Goal: Task Accomplishment & Management: Complete application form

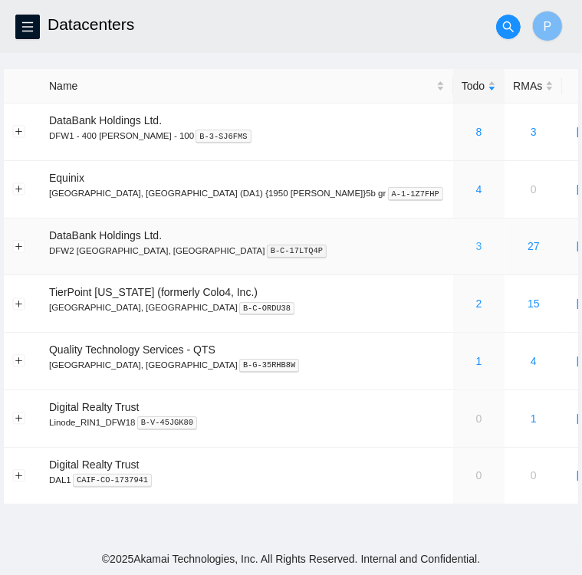
click at [476, 249] on link "3" at bounding box center [479, 246] width 6 height 12
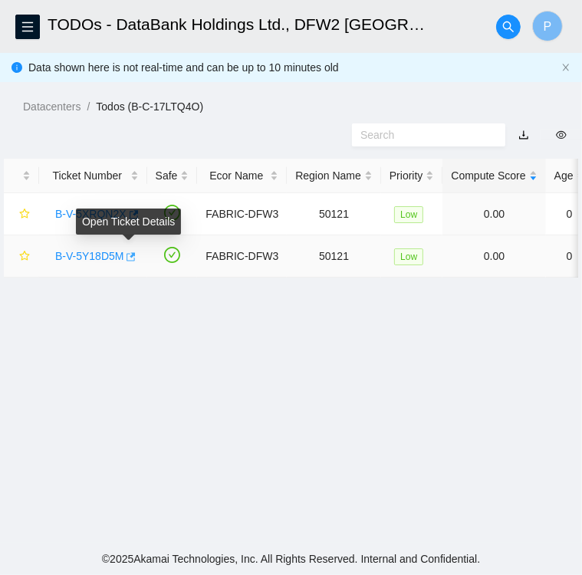
click at [127, 254] on icon "button" at bounding box center [131, 256] width 9 height 8
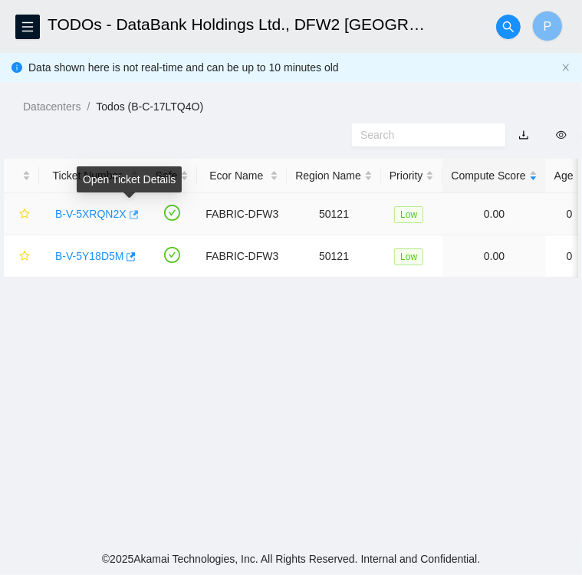
click at [127, 215] on icon "button" at bounding box center [132, 214] width 11 height 11
click at [83, 212] on link "B-V-5XRQN2X" at bounding box center [90, 214] width 71 height 12
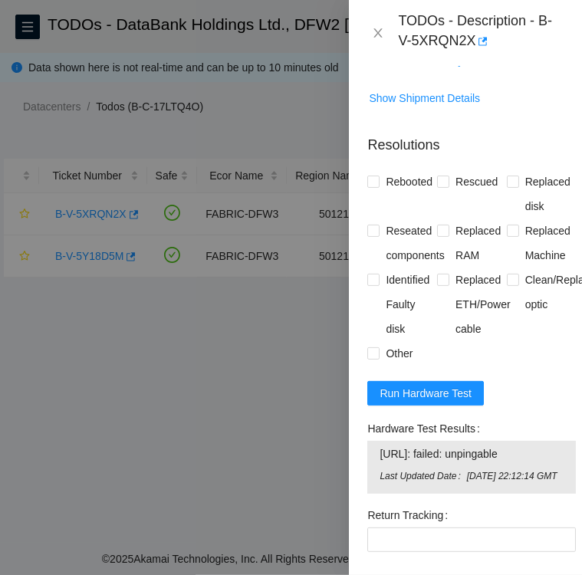
scroll to position [934, 0]
click at [370, 354] on input "Other" at bounding box center [372, 352] width 11 height 11
checkbox input "true"
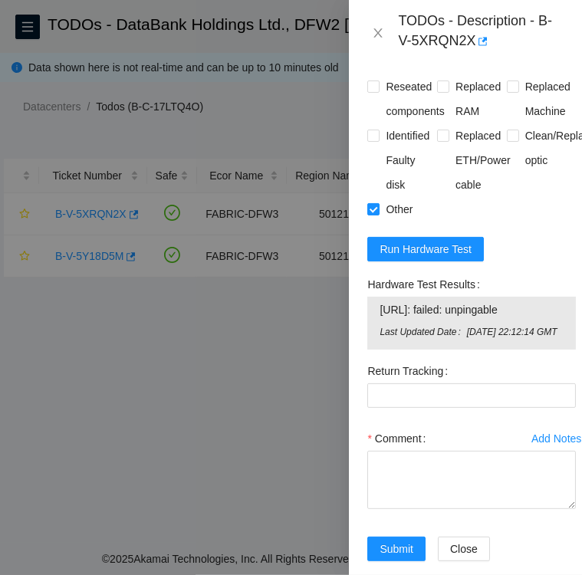
scroll to position [1137, 0]
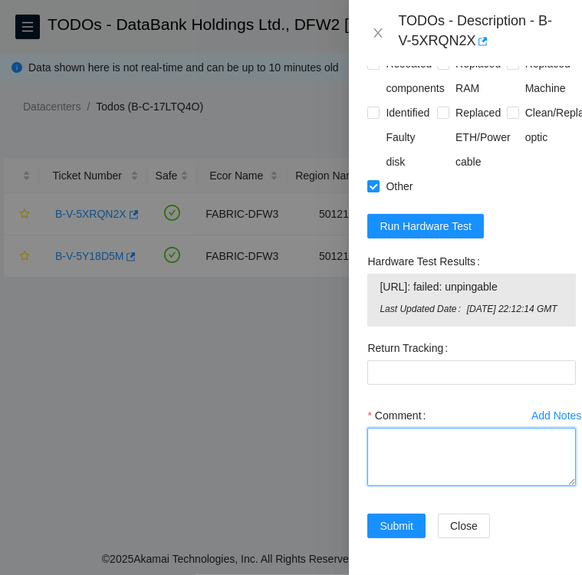
click at [387, 428] on textarea "Comment" at bounding box center [471, 457] width 209 height 58
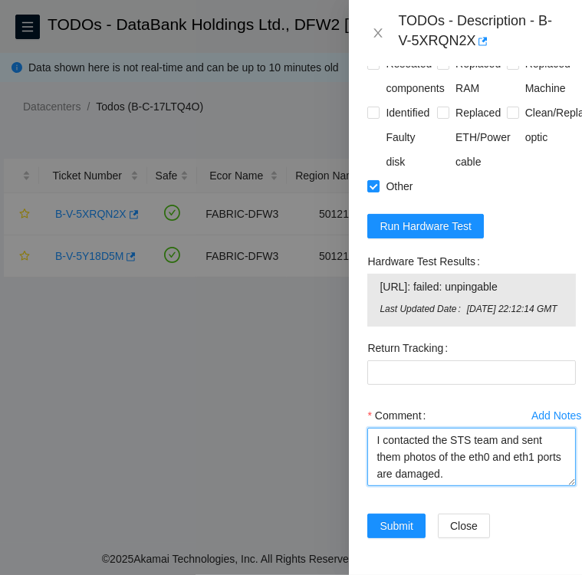
click at [479, 452] on textarea "I contacted the STS team and sent them photos of the eth0 and eth1 ports are da…" at bounding box center [471, 457] width 209 height 58
paste textarea "IMO the solider has failed since the cable is plugged in however the port is ju…"
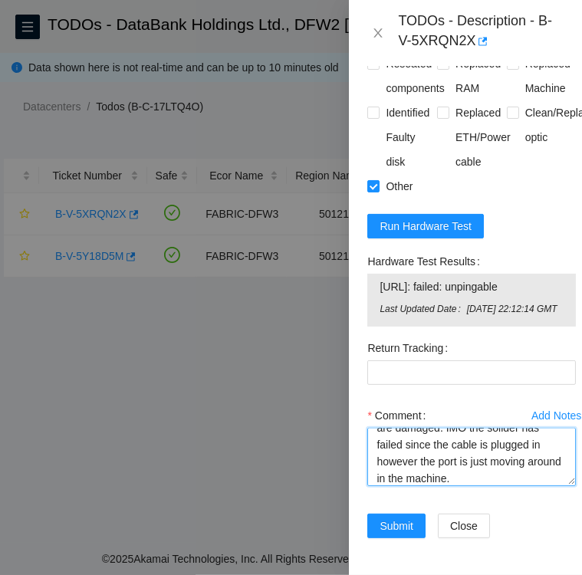
click at [408, 428] on textarea "I contacted the STS team and sent them photos of the eth0 and eth1 ports are da…" at bounding box center [471, 457] width 209 height 58
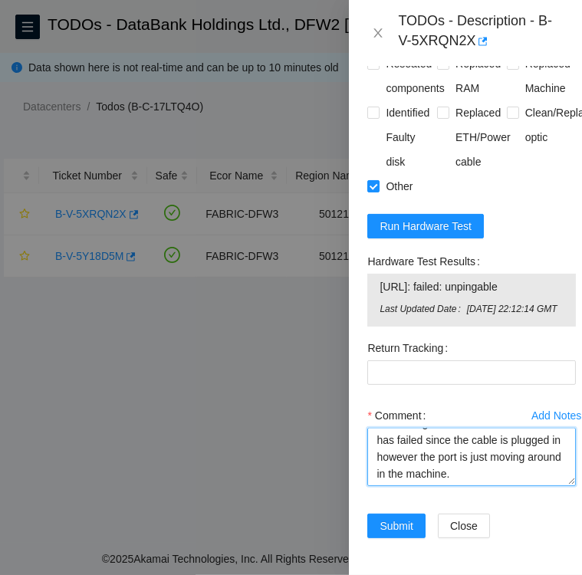
click at [442, 449] on textarea "I contacted the STS team and sent them photos of the eth0 and eth1 ports are da…" at bounding box center [471, 457] width 209 height 58
click at [396, 430] on textarea "I contacted the STS team and sent them photos of the eth0 and eth1 ports are da…" at bounding box center [471, 457] width 209 height 58
click at [444, 452] on textarea "I contacted the STS team and sent them photos of the eth0 and eth1 ports are da…" at bounding box center [471, 457] width 209 height 58
paste textarea "Please submit resolution with your findings, thanks Pauly"
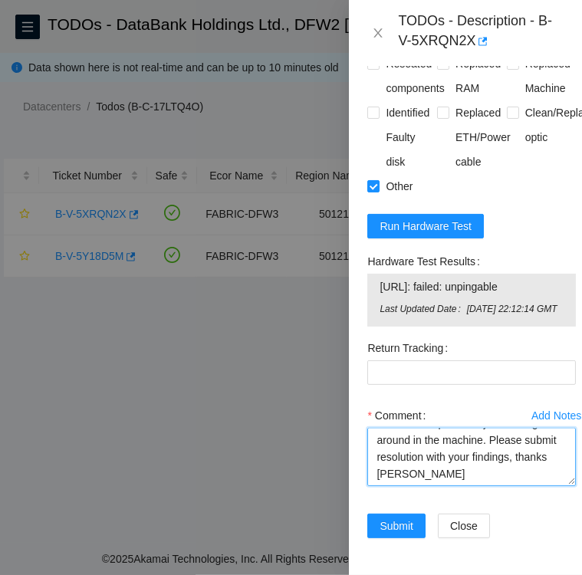
click at [439, 428] on textarea "I contacted the STS team and sent them photos of the eth0 and eth1 ports are da…" at bounding box center [471, 457] width 209 height 58
paste textarea "Josue Solano R"
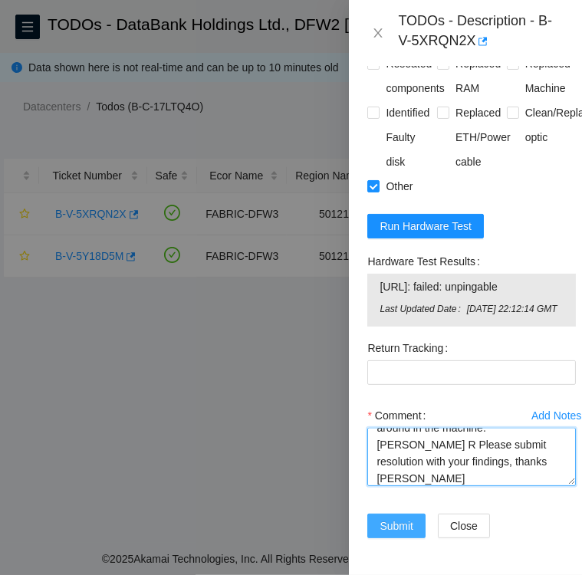
type textarea "I contacted the STS team and sent them photos of the eth0 and eth1 ports are da…"
click at [390, 518] on span "Submit" at bounding box center [397, 526] width 34 height 17
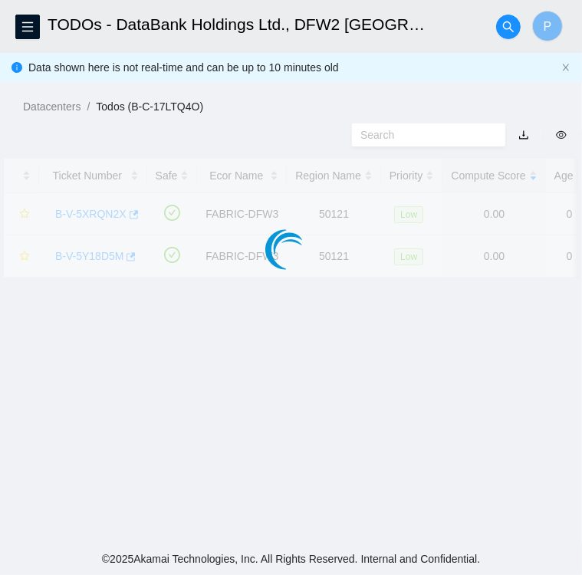
scroll to position [396, 0]
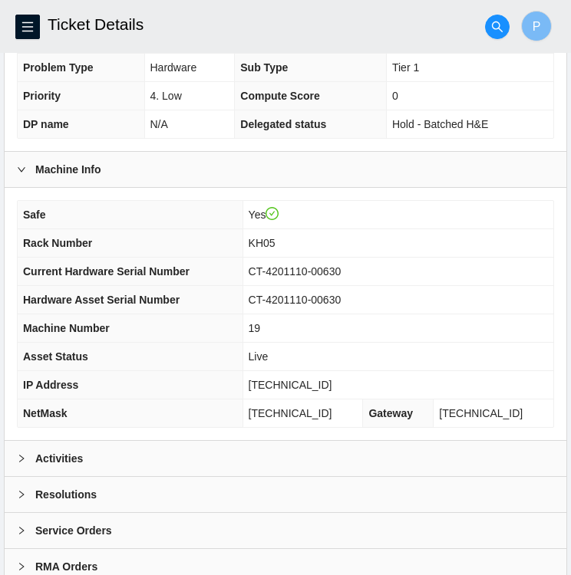
scroll to position [399, 0]
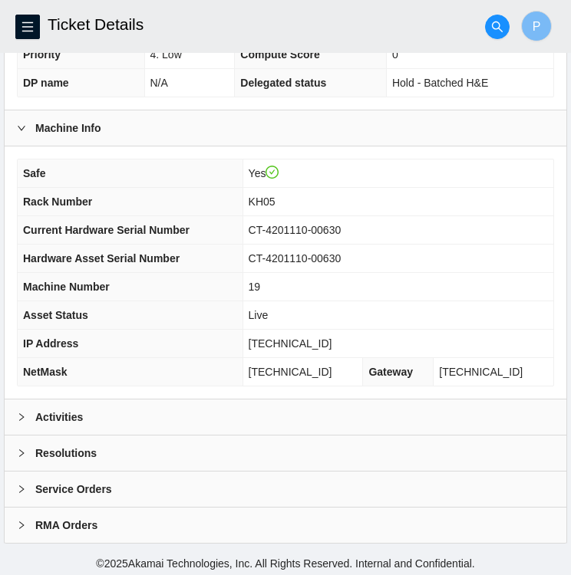
click at [67, 417] on b "Activities" at bounding box center [59, 417] width 48 height 17
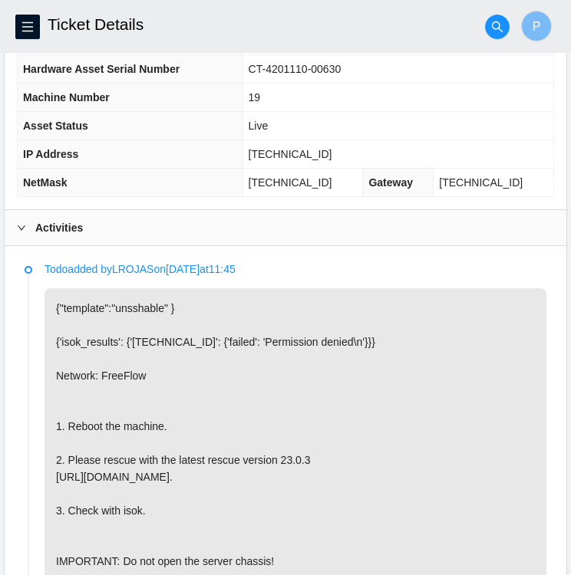
scroll to position [586, 0]
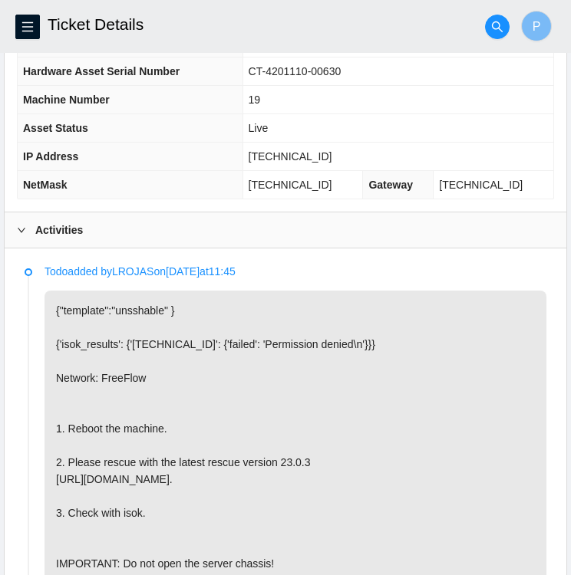
click at [377, 360] on p "{"template":"unsshable" } {'isok_results': {'23.55.177.52': {'failed': 'Permiss…" at bounding box center [295, 437] width 502 height 293
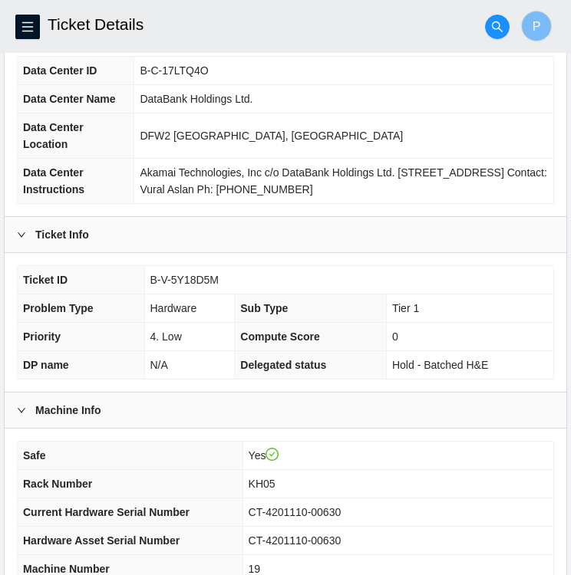
scroll to position [117, 0]
drag, startPoint x: 218, startPoint y: 284, endPoint x: 146, endPoint y: 281, distance: 72.1
click at [146, 281] on td "B-V-5Y18D5M" at bounding box center [348, 280] width 409 height 28
copy span "B-V-5Y18D5M"
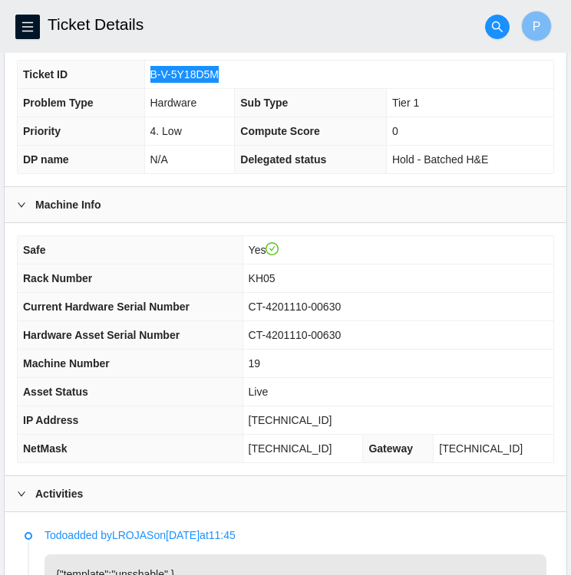
scroll to position [324, 0]
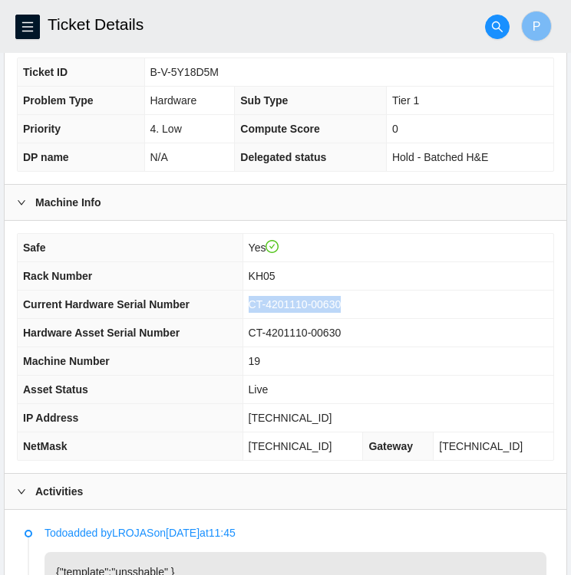
drag, startPoint x: 357, startPoint y: 301, endPoint x: 268, endPoint y: 303, distance: 89.0
click at [268, 303] on td "CT-4201110-00630" at bounding box center [397, 305] width 311 height 28
copy span "CT-4201110-00630"
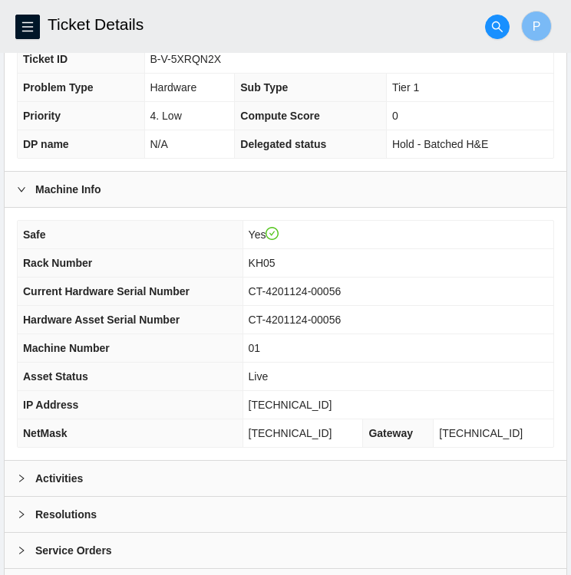
scroll to position [399, 0]
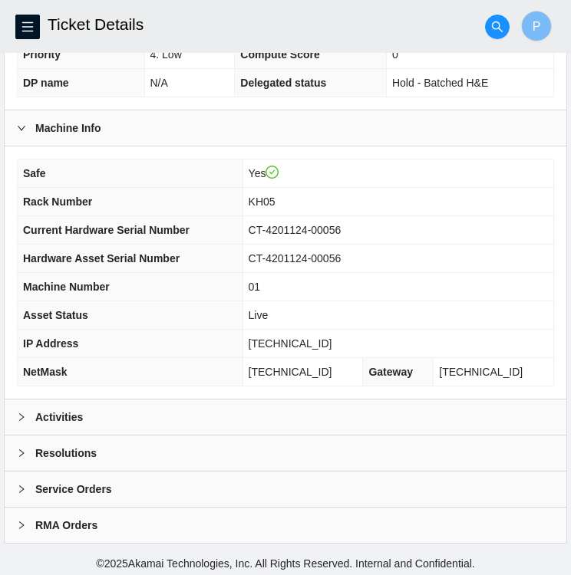
click at [157, 413] on div "Activities" at bounding box center [285, 417] width 561 height 35
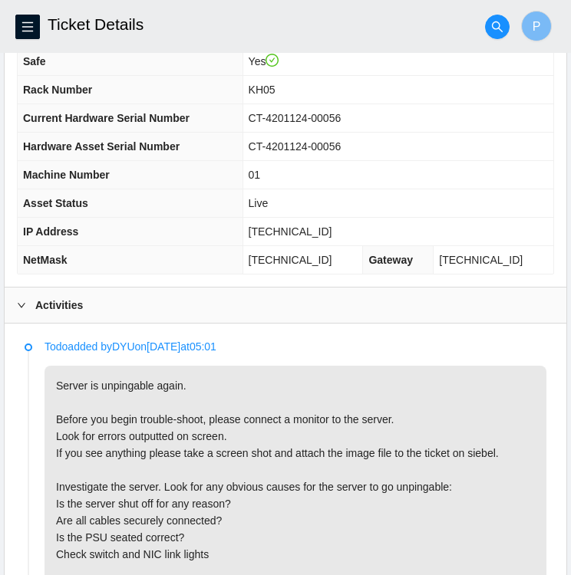
scroll to position [508, 0]
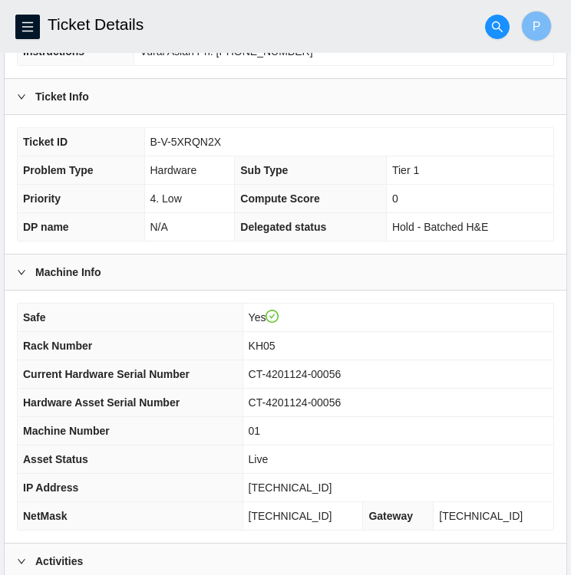
scroll to position [256, 0]
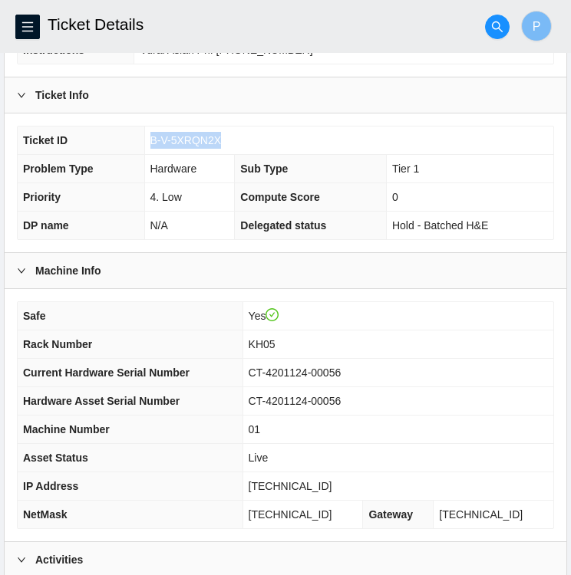
drag, startPoint x: 219, startPoint y: 137, endPoint x: 153, endPoint y: 141, distance: 66.8
click at [153, 141] on td "B-V-5XRQN2X" at bounding box center [348, 141] width 409 height 28
copy span "B-V-5XRQN2X"
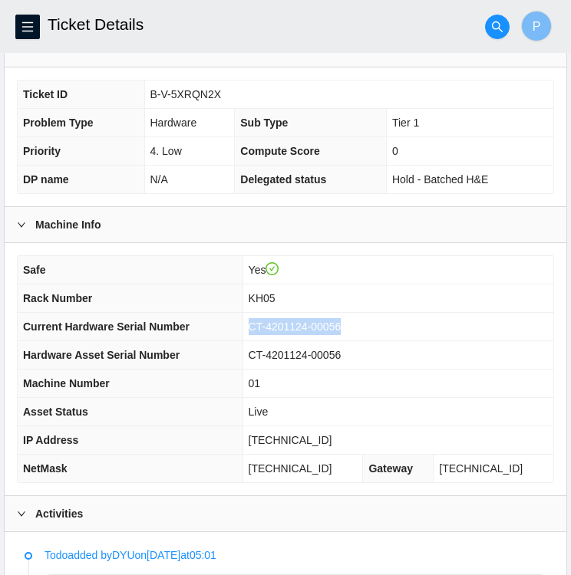
drag, startPoint x: 355, startPoint y: 321, endPoint x: 269, endPoint y: 324, distance: 86.0
click at [269, 324] on span "CT-4201124-00056" at bounding box center [294, 327] width 93 height 12
copy span "CT-4201124-00056"
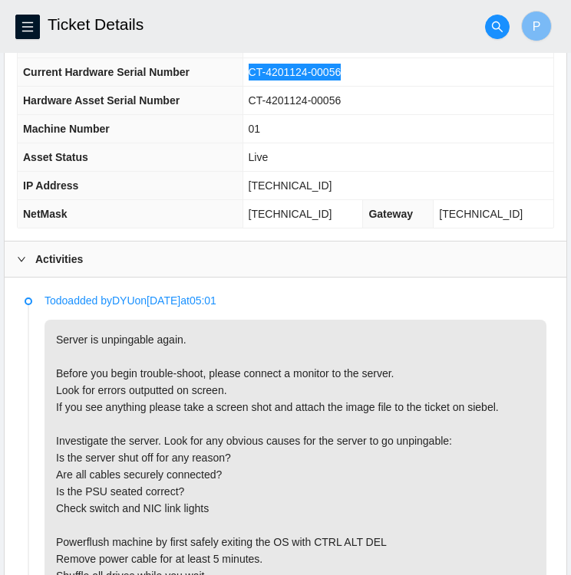
scroll to position [555, 0]
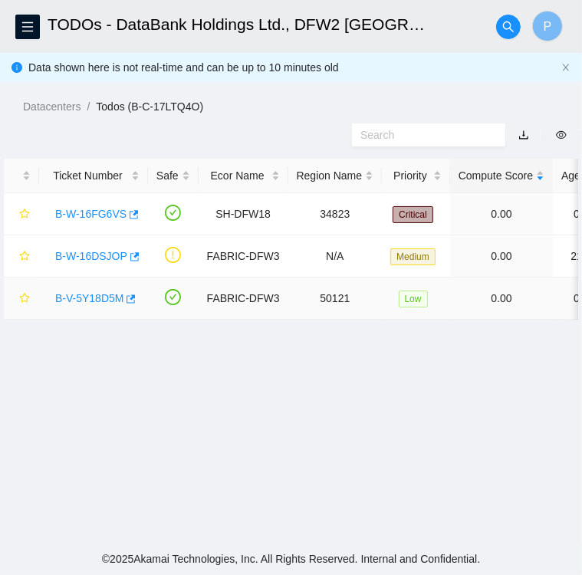
click at [89, 298] on link "B-V-5Y18D5M" at bounding box center [89, 298] width 68 height 12
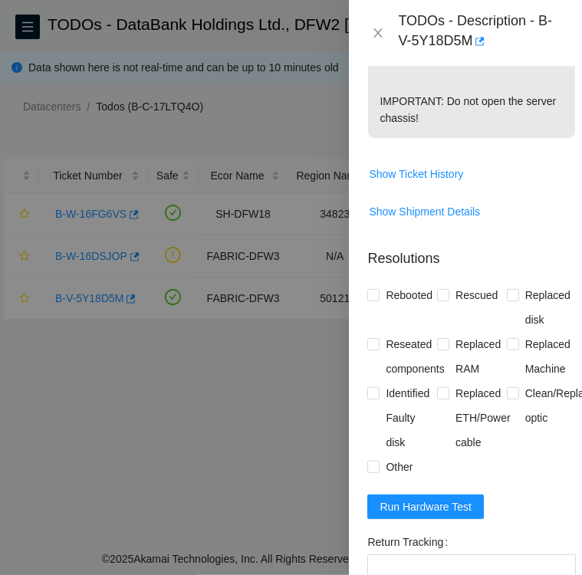
scroll to position [671, 0]
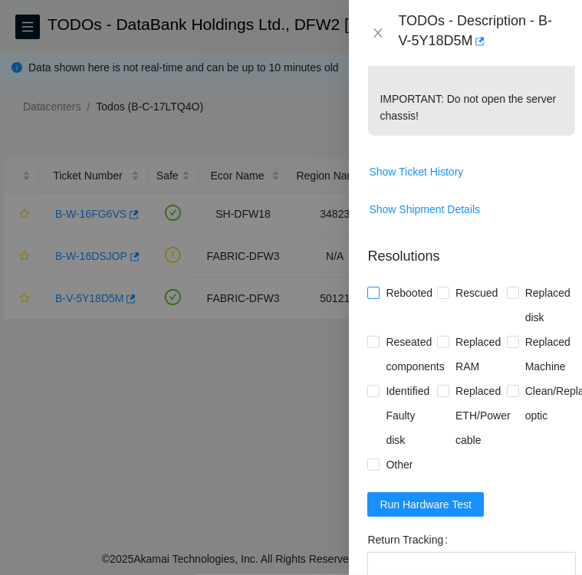
click at [373, 301] on label "Rebooted" at bounding box center [402, 293] width 71 height 25
click at [373, 298] on input "Rebooted" at bounding box center [372, 292] width 11 height 11
checkbox input "true"
click at [445, 299] on span at bounding box center [443, 293] width 12 height 12
click at [445, 298] on input "Rescued" at bounding box center [442, 292] width 11 height 11
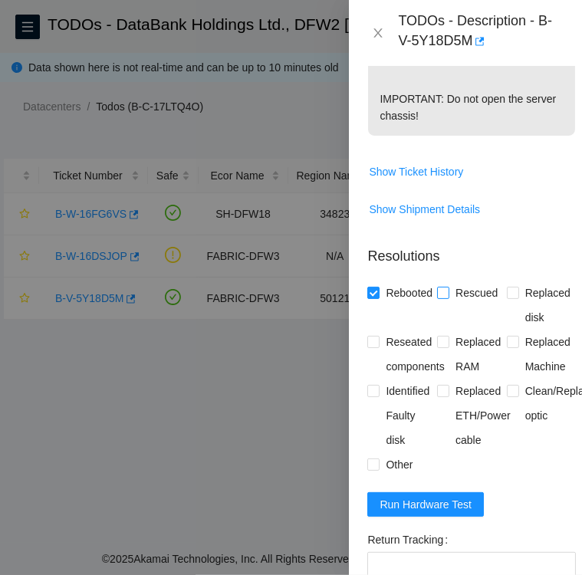
checkbox input "true"
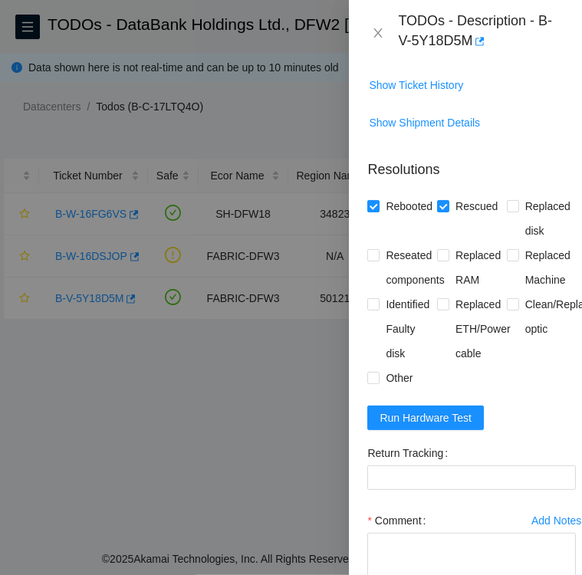
scroll to position [773, 0]
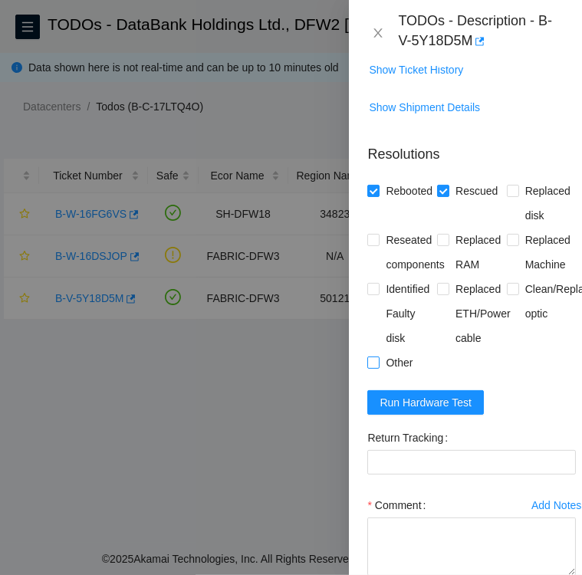
click at [377, 367] on input "Other" at bounding box center [372, 362] width 11 height 11
checkbox input "true"
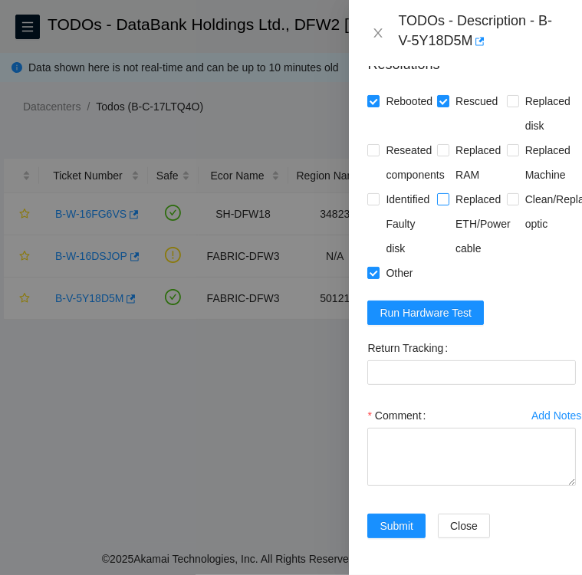
scroll to position [880, 0]
click at [367, 301] on button "Run Hardware Test" at bounding box center [425, 313] width 117 height 25
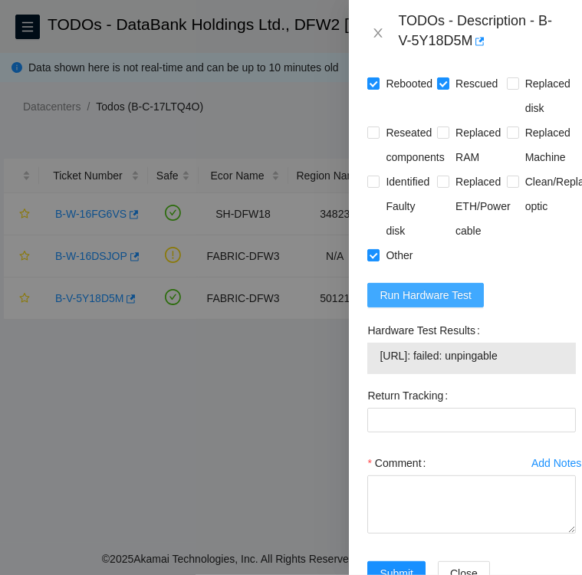
click at [422, 304] on span "Run Hardware Test" at bounding box center [426, 295] width 92 height 17
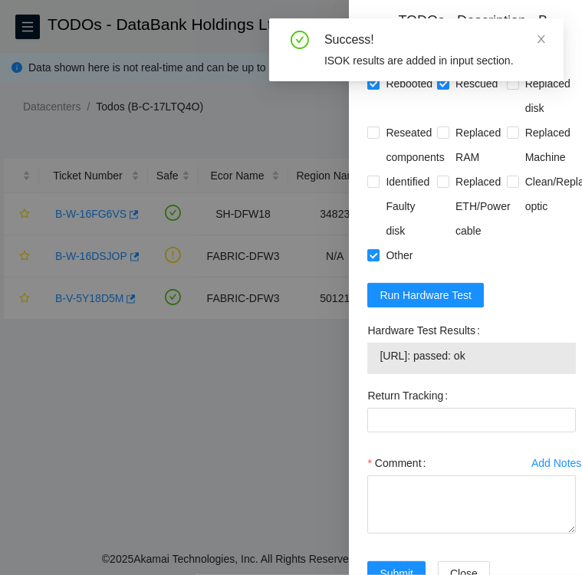
click at [498, 283] on form "Resolutions Rebooted Rescued Replaced disk Reseated components Replaced RAM Rep…" at bounding box center [471, 315] width 209 height 580
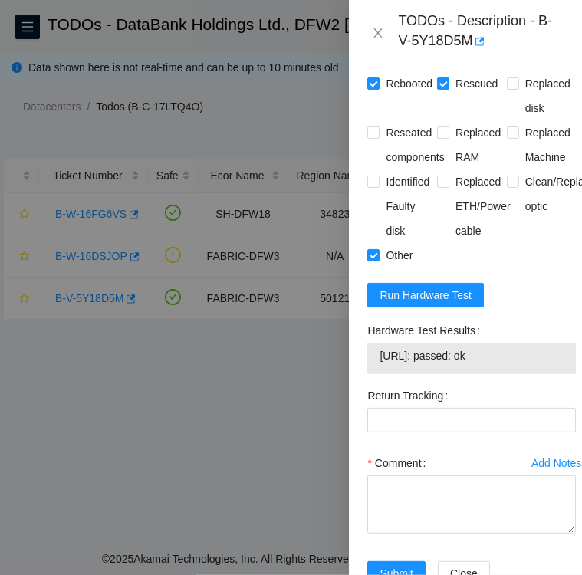
drag, startPoint x: 365, startPoint y: 350, endPoint x: 503, endPoint y: 370, distance: 139.5
click at [503, 370] on div "Hardware Test Results 23.55.177.52: passed: ok" at bounding box center [471, 350] width 221 height 65
copy div "Hardware Test Results 23.55.177.52: passed: ok"
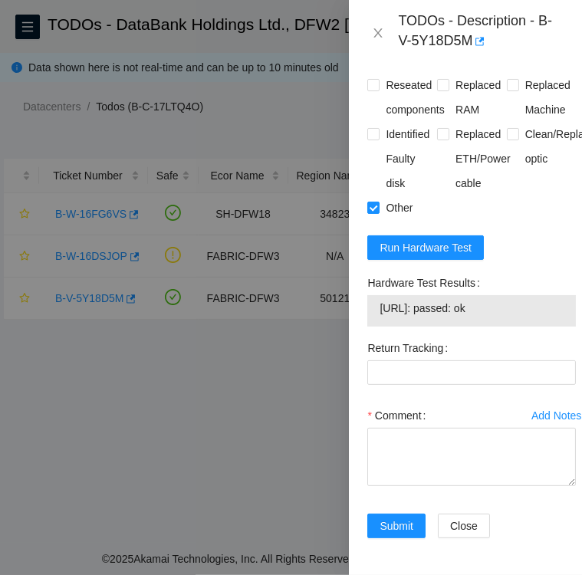
scroll to position [966, 0]
click at [402, 449] on textarea "Comment" at bounding box center [471, 457] width 209 height 58
paste textarea "Hardware Test Results 23.55.177.52: passed: ok"
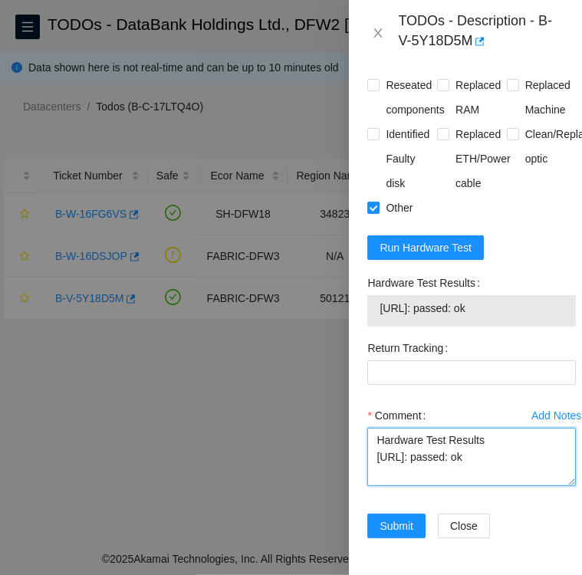
click at [374, 428] on textarea "Hardware Test Results 23.55.177.52: passed: ok" at bounding box center [471, 457] width 209 height 58
drag, startPoint x: 500, startPoint y: 455, endPoint x: 377, endPoint y: 458, distance: 123.5
click at [377, 458] on textarea "Followed instructions per TODO Hardware Test Results 23.55.177.52: passed: ok" at bounding box center [471, 457] width 209 height 58
type textarea "Followed instructions per TODO Hardware Test Results 23.55.177.52: passed: ok"
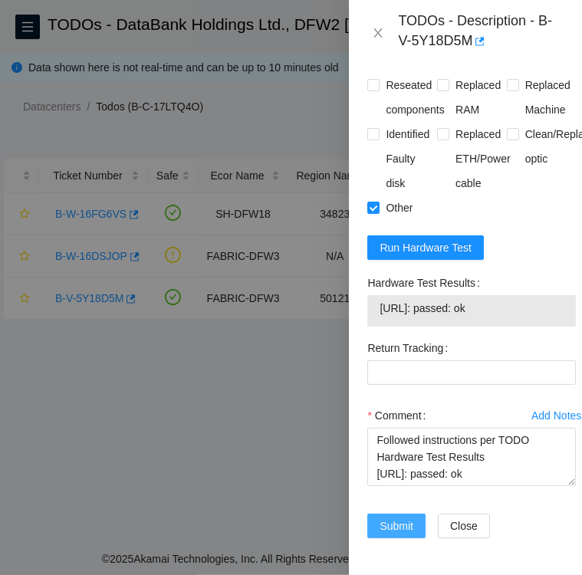
click at [403, 518] on span "Submit" at bounding box center [397, 526] width 34 height 17
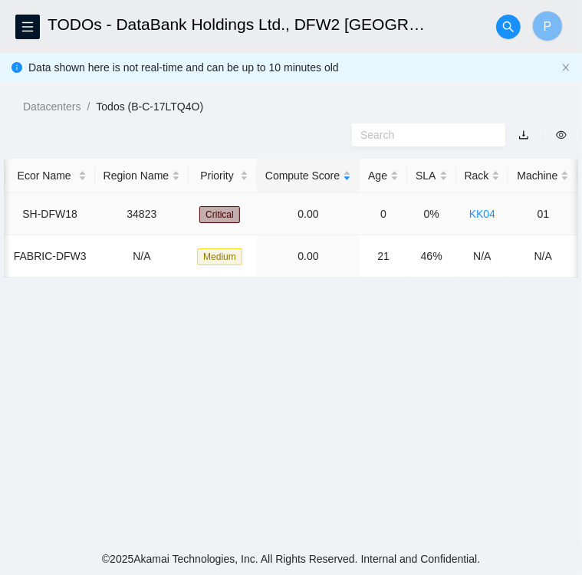
scroll to position [0, 0]
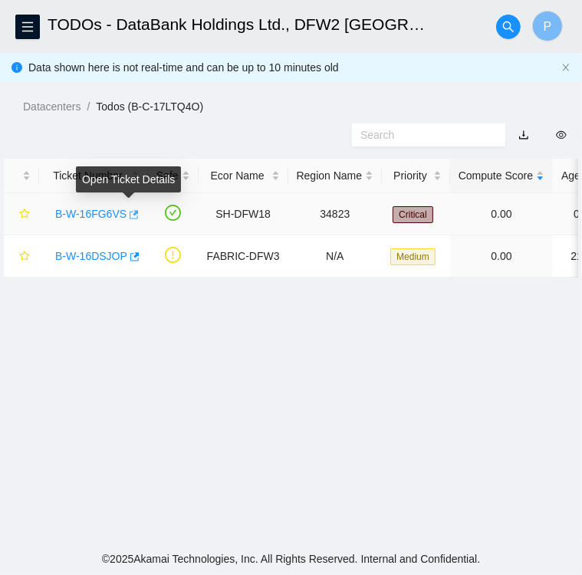
click at [130, 218] on icon "button" at bounding box center [132, 214] width 11 height 11
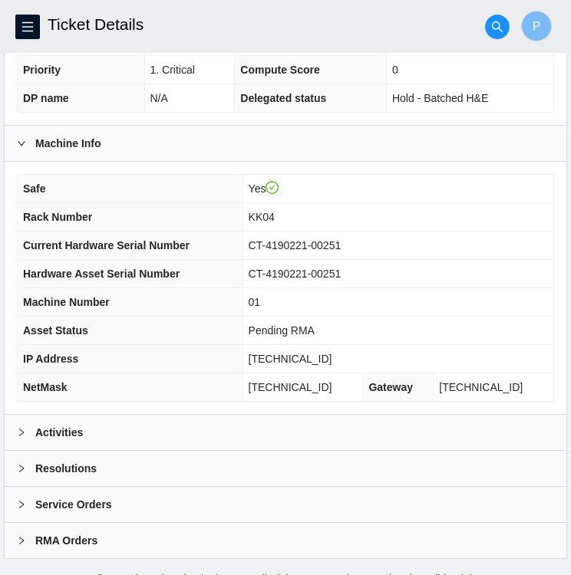
scroll to position [399, 0]
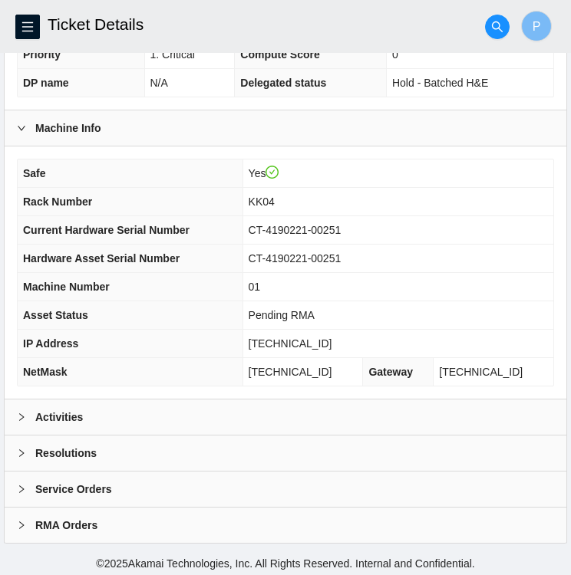
click at [230, 409] on div "Activities" at bounding box center [285, 417] width 561 height 35
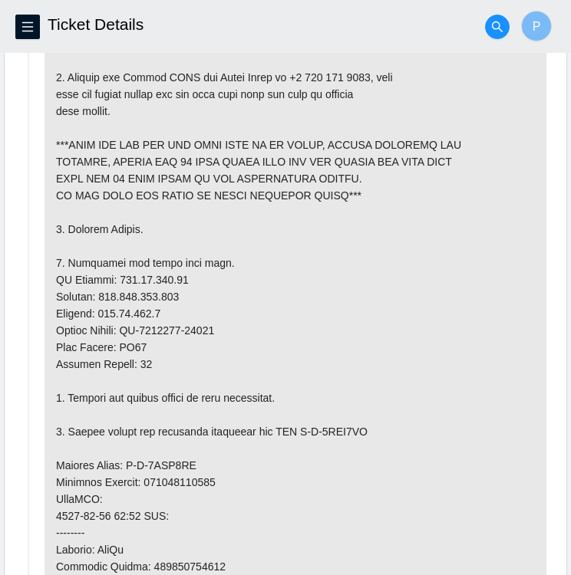
scroll to position [898, 0]
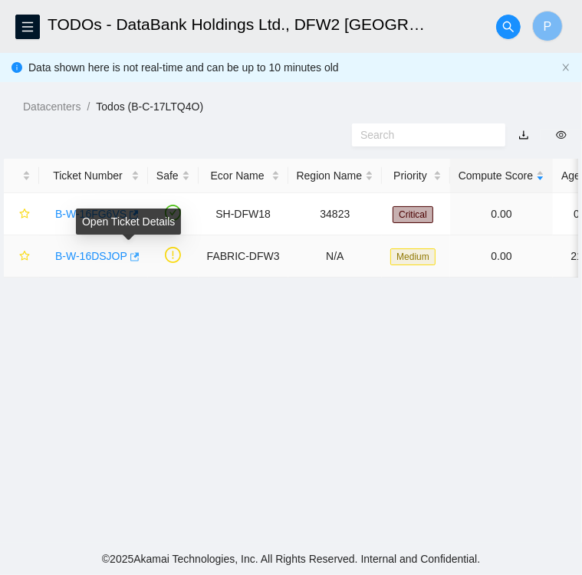
click at [132, 262] on icon "button" at bounding box center [133, 257] width 11 height 11
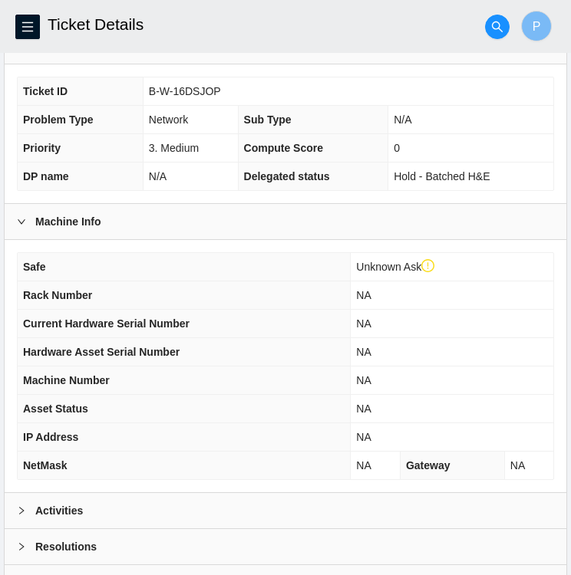
scroll to position [337, 0]
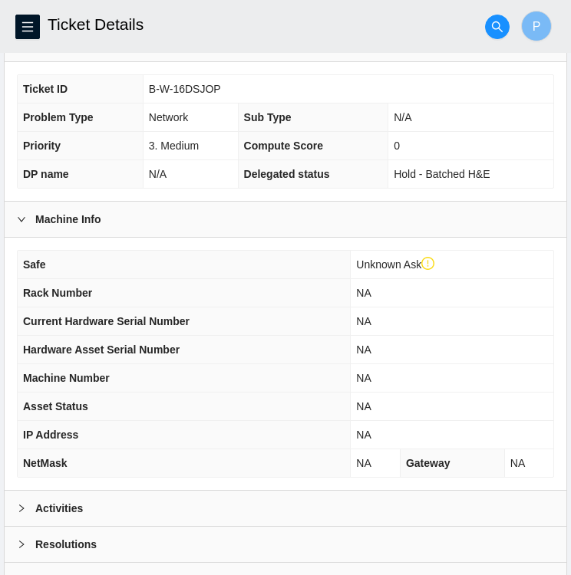
click at [98, 501] on div "Activities" at bounding box center [285, 508] width 561 height 35
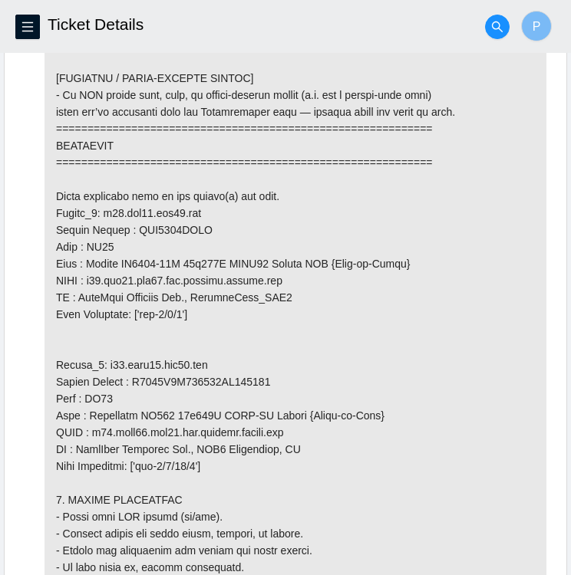
scroll to position [1442, 0]
